Goal: Entertainment & Leisure: Browse casually

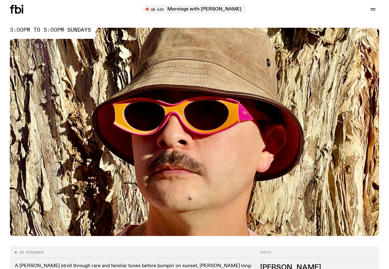
scroll to position [254, 0]
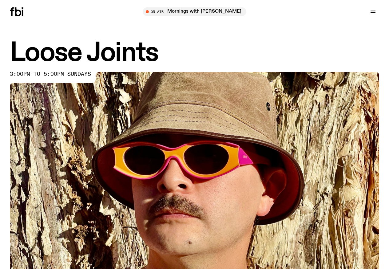
click at [32, 115] on img at bounding box center [195, 176] width 370 height 208
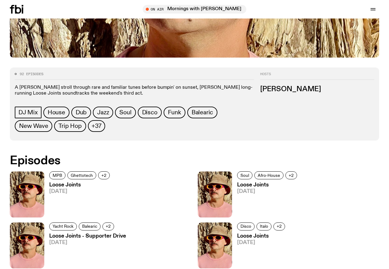
scroll to position [254, 0]
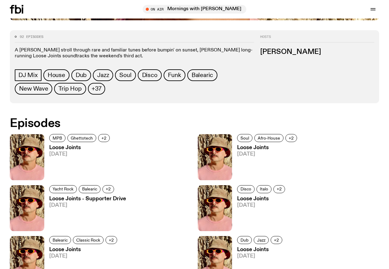
click at [33, 185] on img at bounding box center [27, 208] width 34 height 46
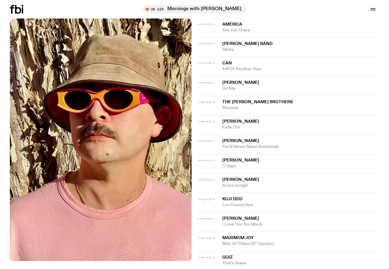
scroll to position [254, 0]
